Goal: Information Seeking & Learning: Learn about a topic

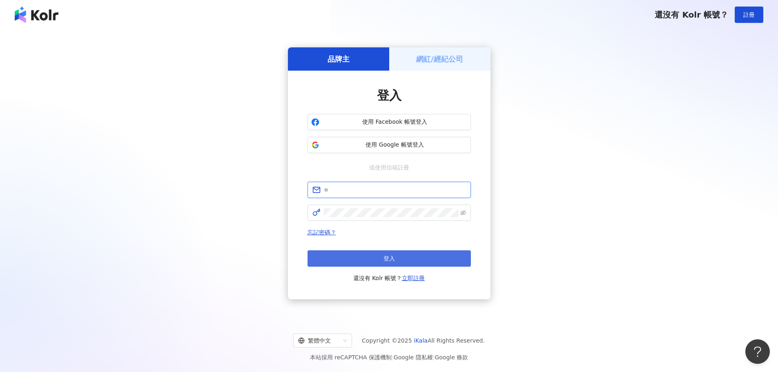
type input "**********"
click at [393, 256] on span "登入" at bounding box center [389, 258] width 11 height 7
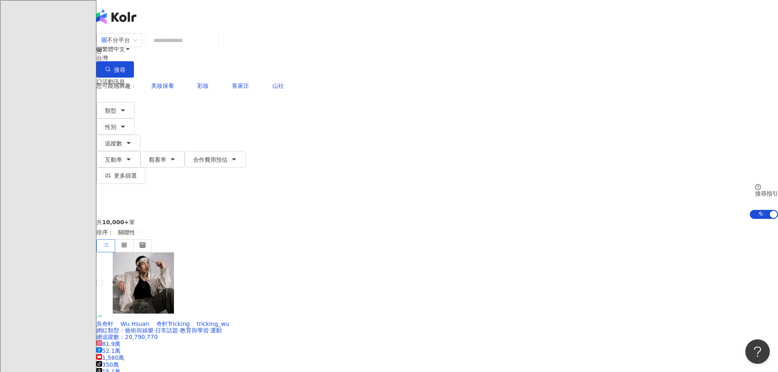
click at [118, 112] on icon at bounding box center [116, 115] width 6 height 6
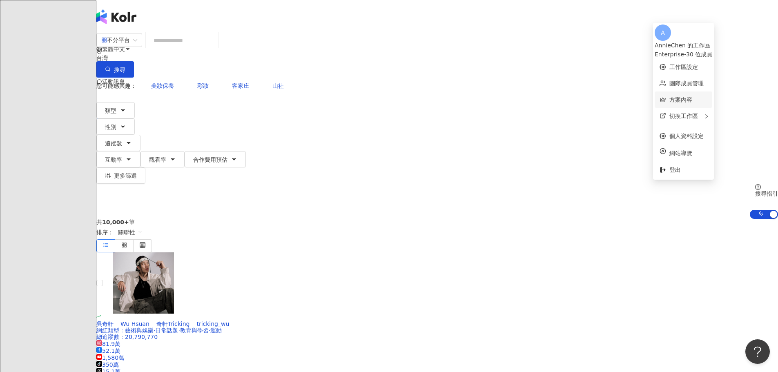
click at [679, 96] on link "方案內容" at bounding box center [681, 99] width 23 height 7
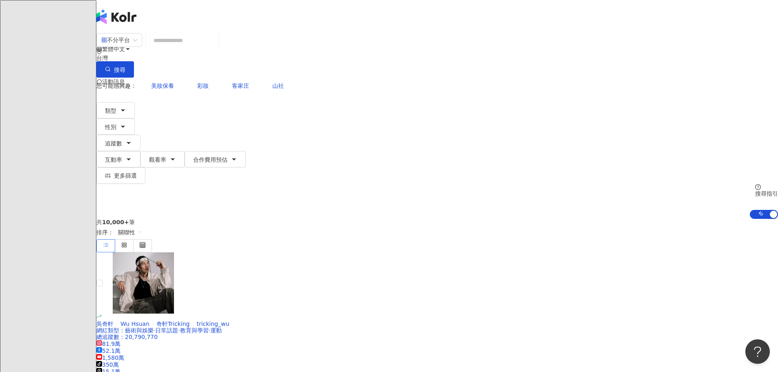
click at [118, 112] on icon at bounding box center [116, 115] width 6 height 6
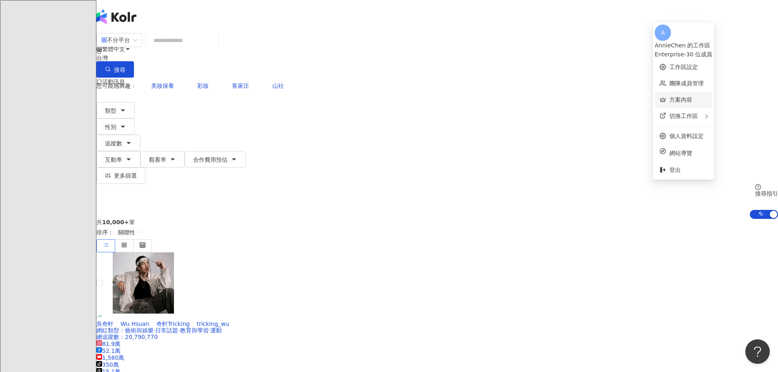
click at [693, 96] on link "方案內容" at bounding box center [681, 99] width 23 height 7
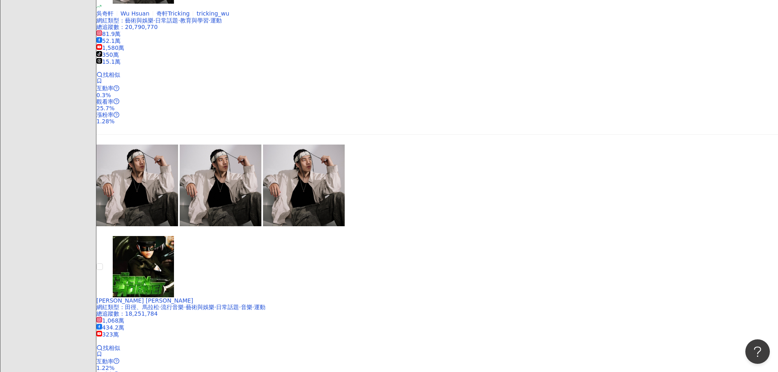
scroll to position [286, 0]
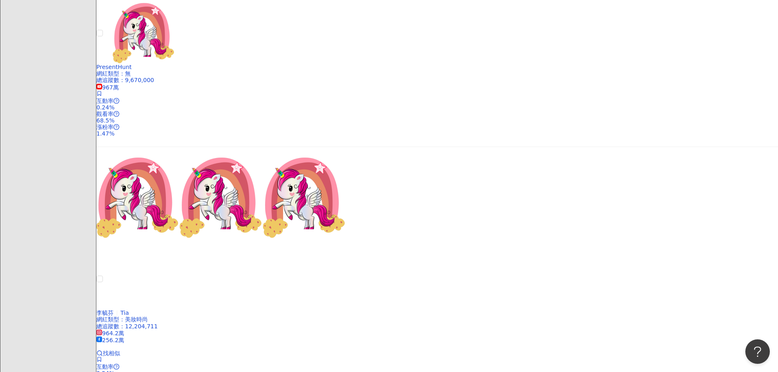
scroll to position [817, 0]
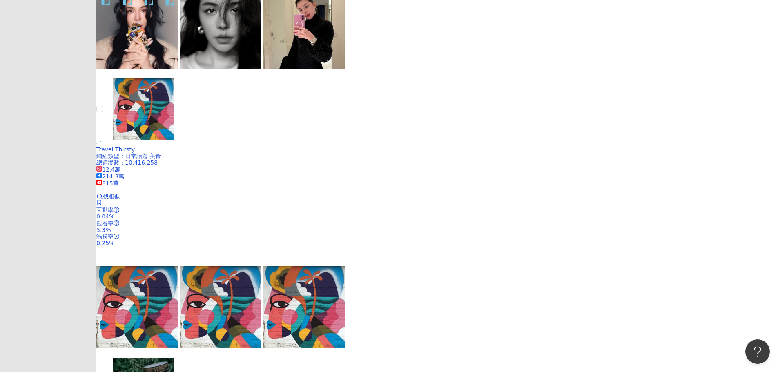
scroll to position [1126, 0]
